Goal: Book appointment/travel/reservation

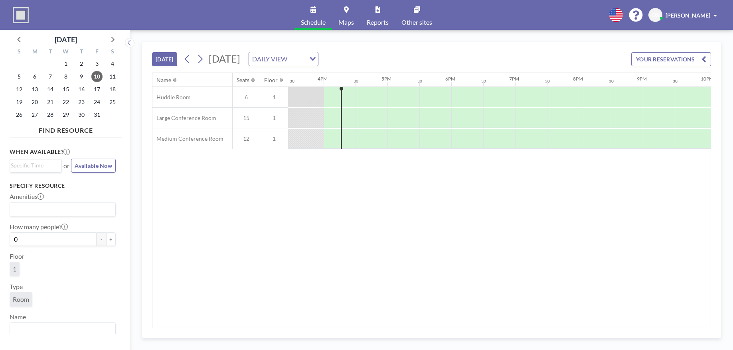
scroll to position [0, 990]
click at [204, 60] on icon at bounding box center [200, 59] width 8 height 12
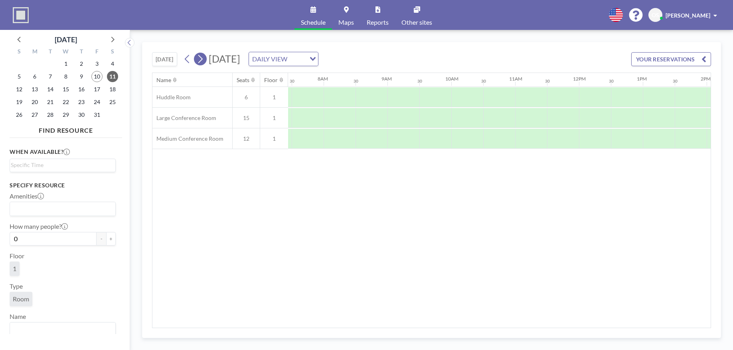
scroll to position [0, 479]
click at [204, 60] on icon at bounding box center [200, 59] width 8 height 12
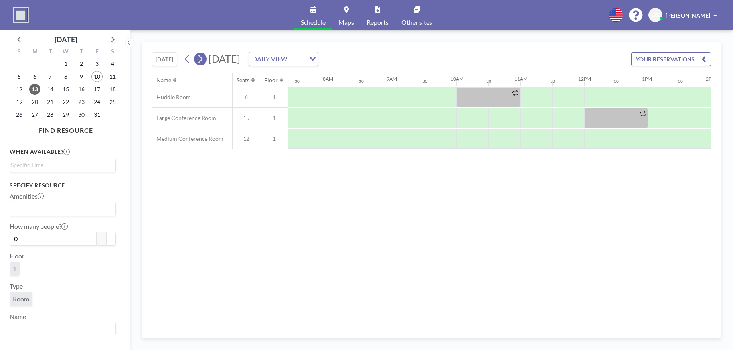
scroll to position [0, 479]
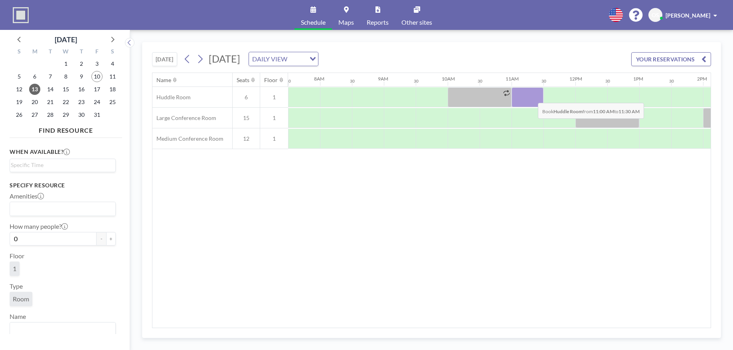
click at [532, 97] on div at bounding box center [528, 97] width 32 height 20
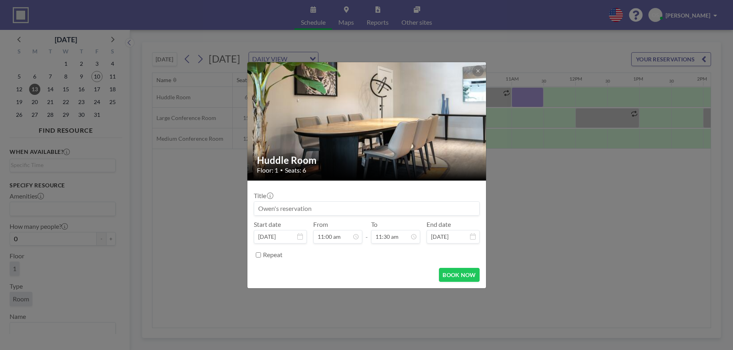
drag, startPoint x: 326, startPoint y: 210, endPoint x: 264, endPoint y: 215, distance: 62.0
click at [264, 215] on input at bounding box center [366, 209] width 225 height 14
click at [265, 210] on input at bounding box center [366, 209] width 225 height 14
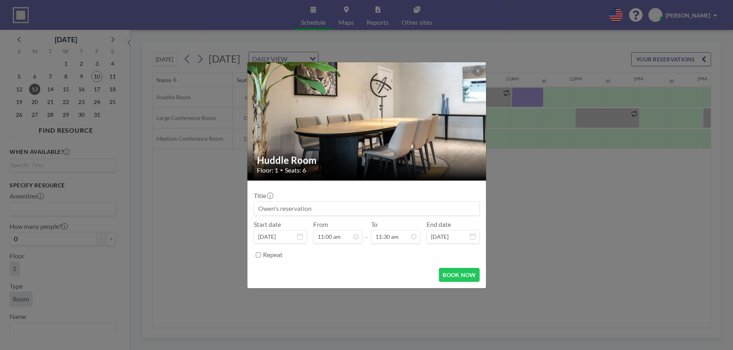
click at [265, 210] on input at bounding box center [366, 209] width 225 height 14
drag, startPoint x: 271, startPoint y: 209, endPoint x: 316, endPoint y: 204, distance: 45.4
click at [316, 204] on input at bounding box center [366, 209] width 225 height 14
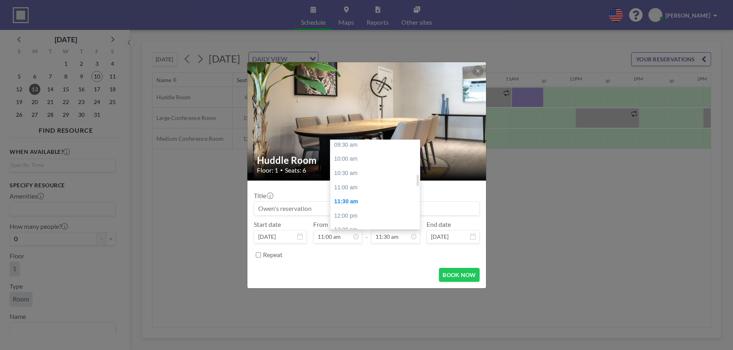
scroll to position [275, 0]
click at [388, 212] on div "12:00 pm" at bounding box center [377, 213] width 94 height 14
type input "12:00 pm"
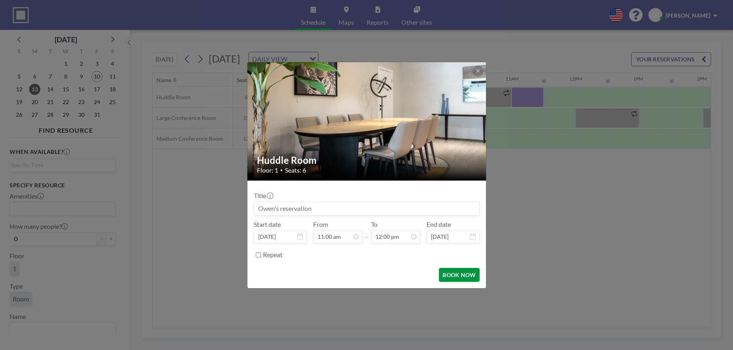
scroll to position [341, 0]
click at [453, 275] on button "BOOK NOW" at bounding box center [459, 275] width 40 height 14
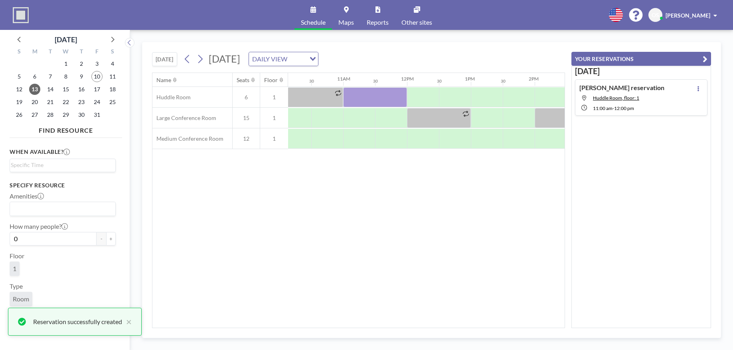
scroll to position [0, 643]
